Goal: Task Accomplishment & Management: Use online tool/utility

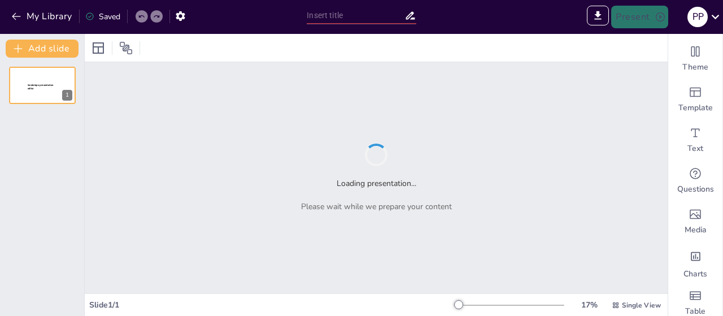
type input "Imported 8. Informe Operativo Efecty Sac Agosto 2025.pptx"
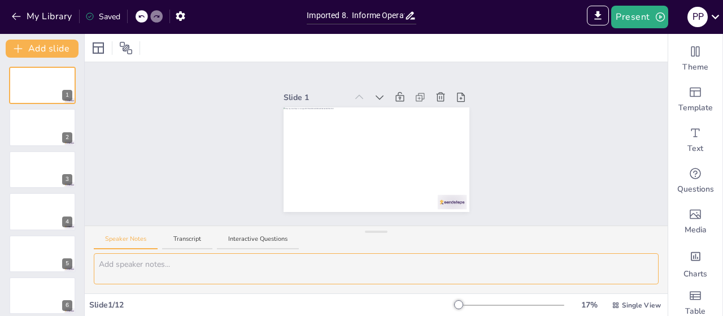
click at [140, 256] on textarea at bounding box center [376, 268] width 565 height 31
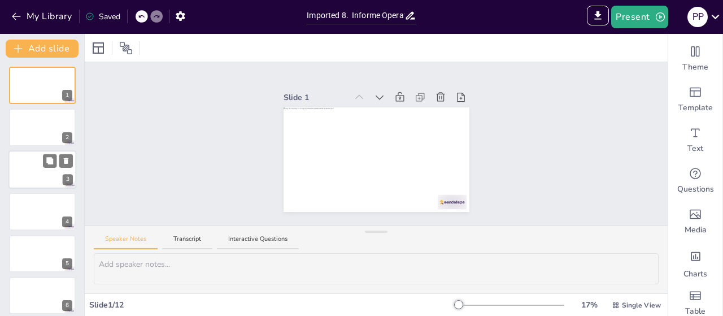
click at [37, 164] on div at bounding box center [42, 169] width 68 height 38
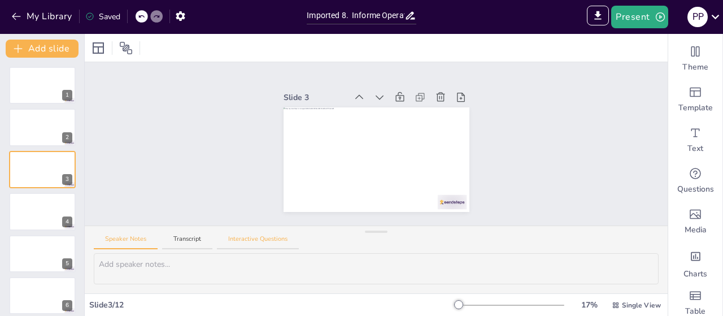
click at [259, 234] on button "Interactive Questions" at bounding box center [258, 241] width 82 height 15
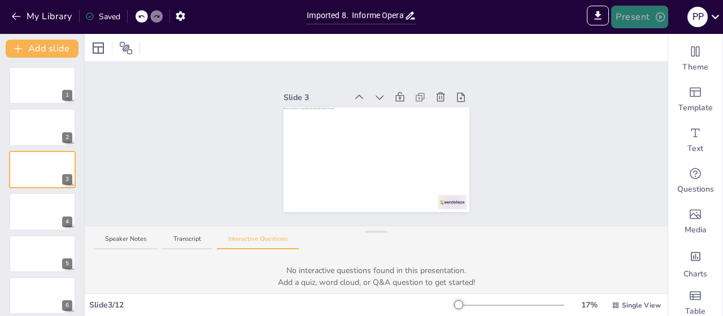
drag, startPoint x: 640, startPoint y: 18, endPoint x: 640, endPoint y: 25, distance: 7.3
click at [640, 18] on button "Present" at bounding box center [639, 17] width 56 height 23
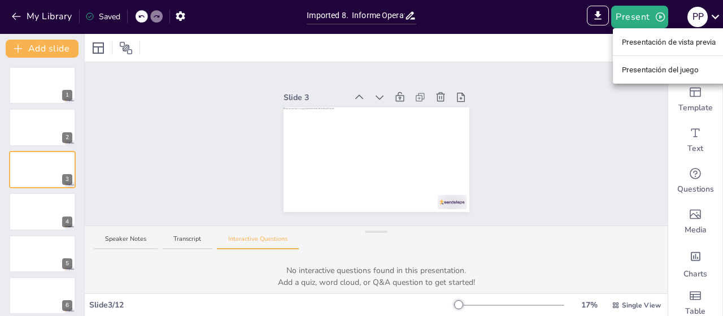
click at [675, 41] on font "Presentación de vista previa" at bounding box center [669, 42] width 94 height 8
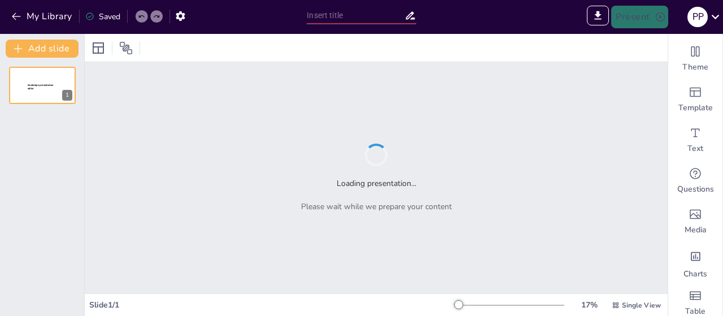
type input "Sendsteps presentation"
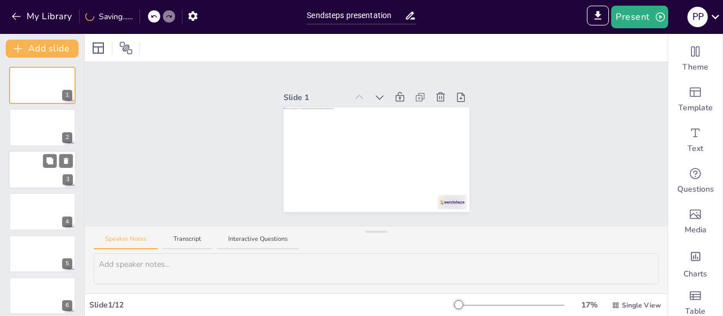
drag, startPoint x: 35, startPoint y: 183, endPoint x: 62, endPoint y: 183, distance: 26.5
click at [35, 183] on div at bounding box center [42, 169] width 68 height 38
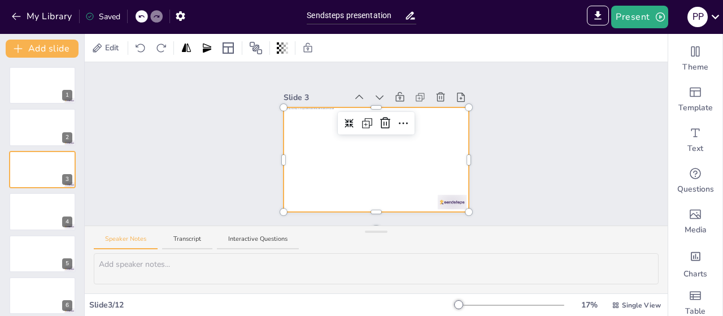
click at [336, 156] on div at bounding box center [377, 159] width 186 height 104
click at [345, 119] on icon at bounding box center [350, 124] width 10 height 10
click at [486, 302] on div at bounding box center [510, 304] width 108 height 9
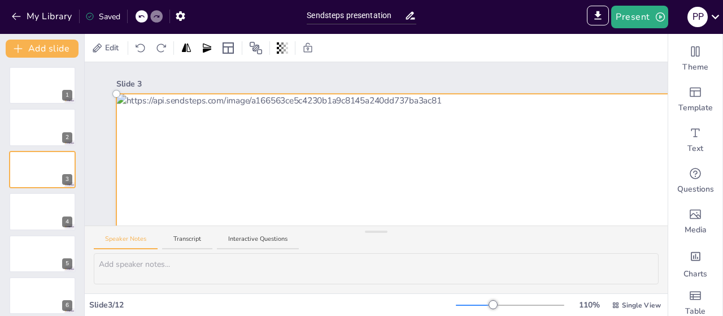
click at [475, 306] on div at bounding box center [510, 304] width 108 height 9
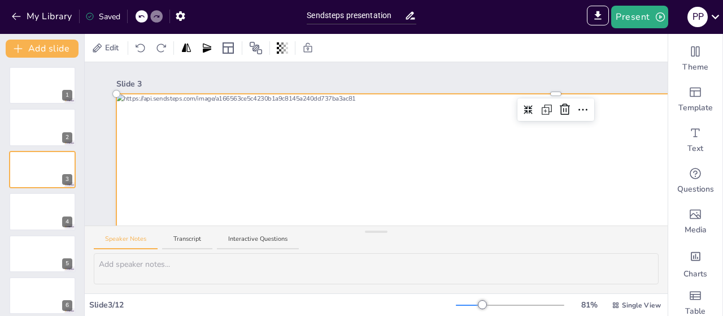
click at [456, 306] on div at bounding box center [510, 304] width 108 height 9
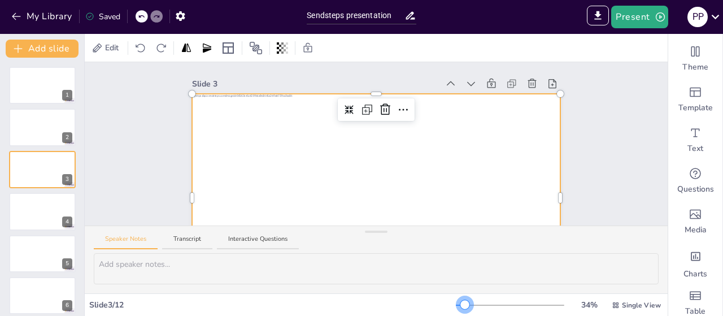
click at [457, 303] on div at bounding box center [510, 304] width 108 height 9
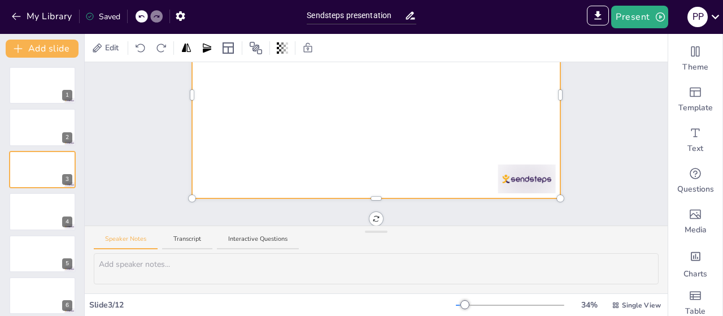
scroll to position [55, 0]
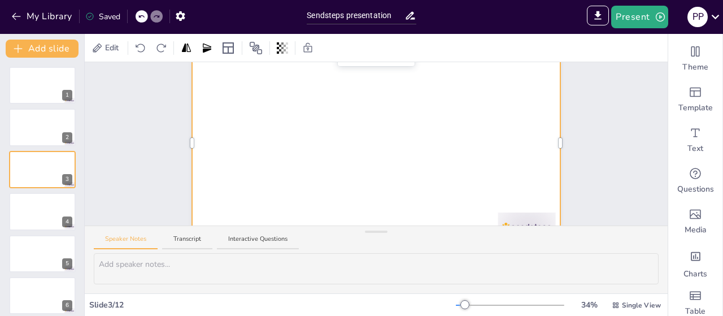
click at [368, 177] on div at bounding box center [376, 142] width 369 height 207
click at [473, 160] on div at bounding box center [376, 142] width 369 height 207
click at [490, 142] on div at bounding box center [376, 142] width 369 height 207
click at [97, 50] on icon at bounding box center [97, 47] width 9 height 9
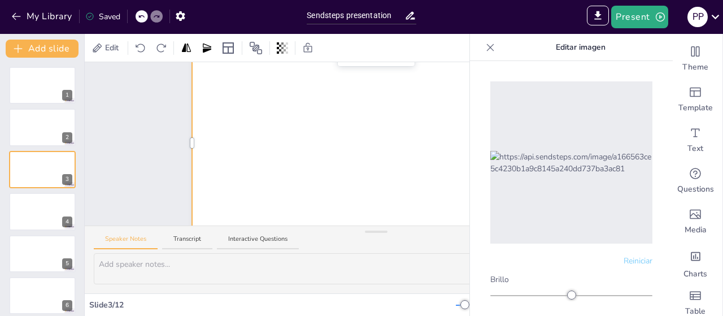
click at [555, 151] on img at bounding box center [571, 163] width 162 height 24
click at [626, 255] on font "Reiniciar" at bounding box center [638, 260] width 29 height 11
click at [570, 220] on div at bounding box center [571, 162] width 162 height 162
click at [567, 169] on img at bounding box center [571, 163] width 162 height 24
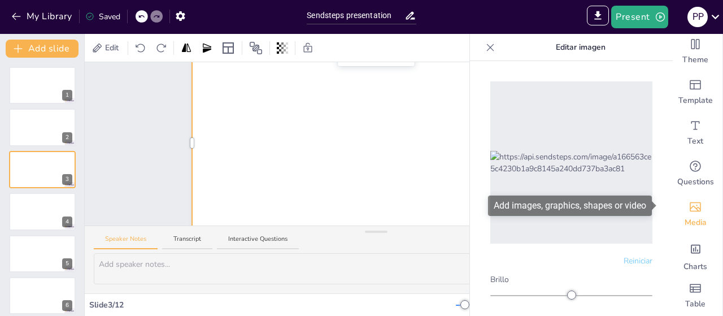
click at [685, 207] on div "Media" at bounding box center [695, 214] width 54 height 41
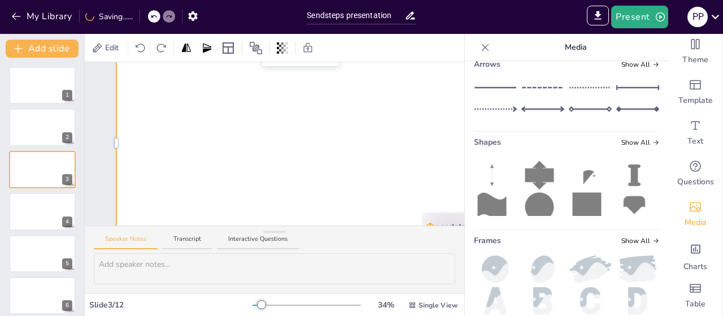
scroll to position [280, 0]
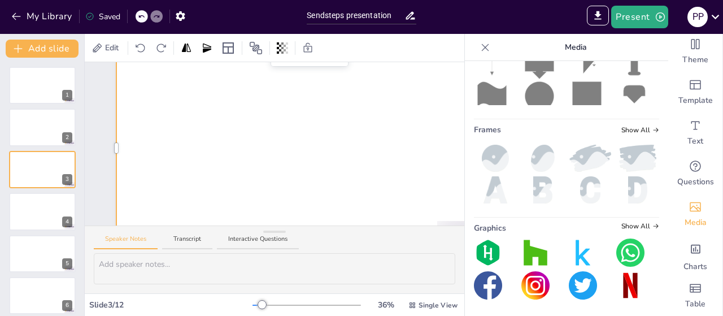
click at [476, 43] on div at bounding box center [485, 47] width 18 height 18
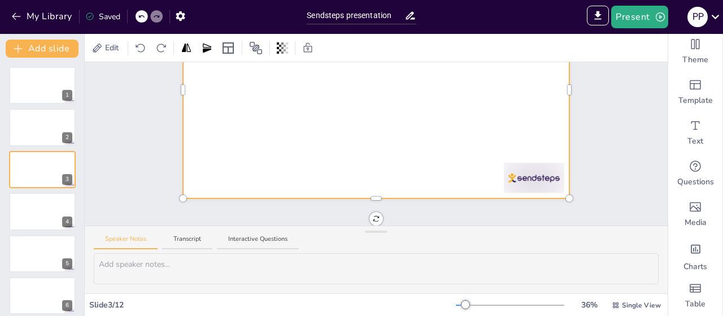
scroll to position [0, 0]
click at [123, 168] on div "Slide 1 Slide 2 Slide 3 Slide 4 Slide 5 Slide 6 Slide 7 Slide 8 Slide 9 Slide 1…" at bounding box center [376, 73] width 583 height 249
